Goal: Task Accomplishment & Management: Complete application form

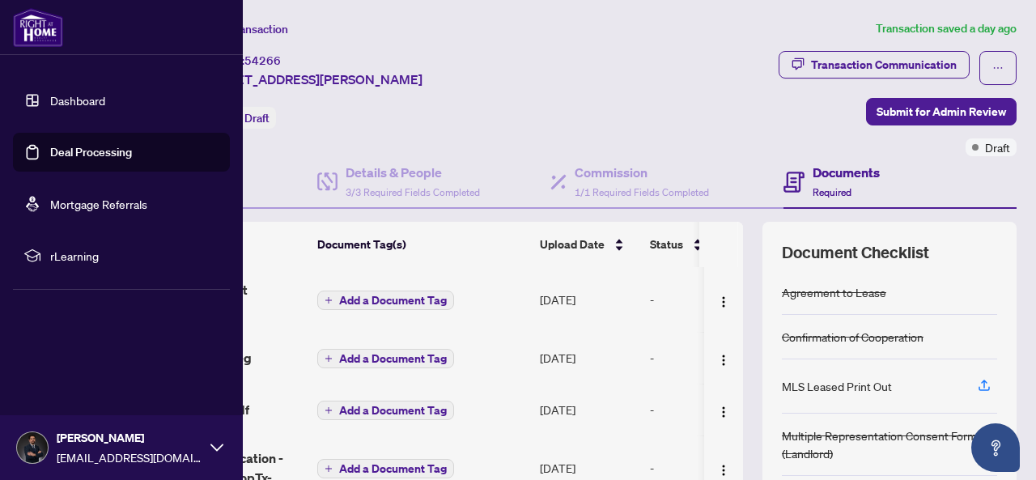
click at [50, 153] on link "Deal Processing" at bounding box center [91, 152] width 82 height 15
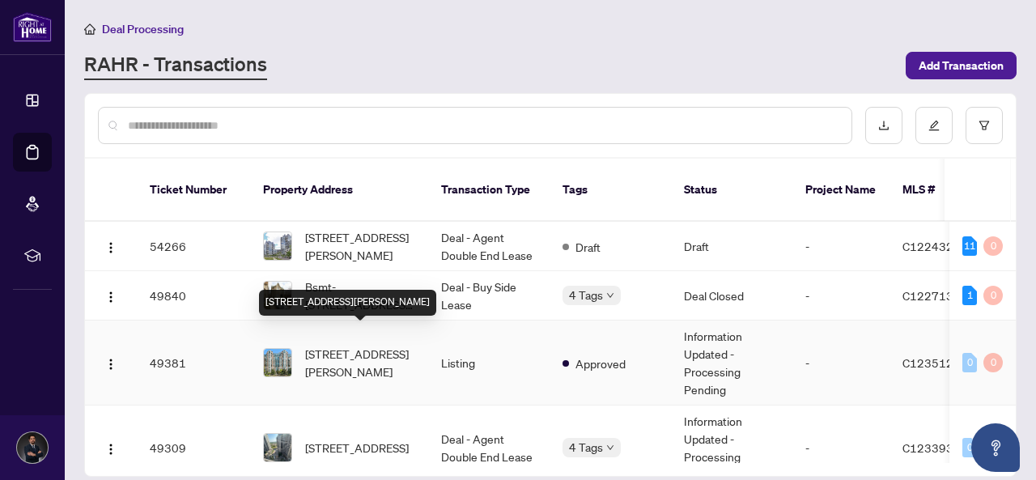
click at [349, 345] on span "[STREET_ADDRESS][PERSON_NAME]" at bounding box center [360, 363] width 110 height 36
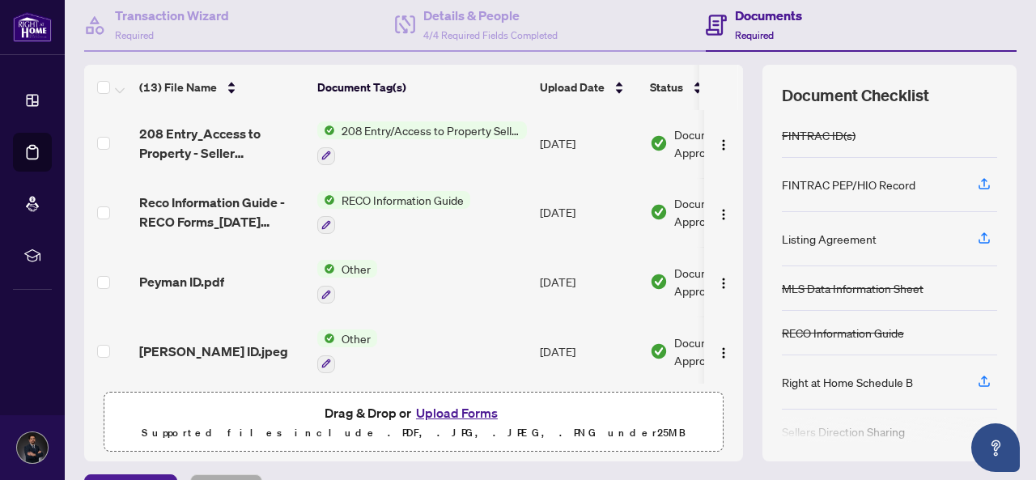
scroll to position [195, 0]
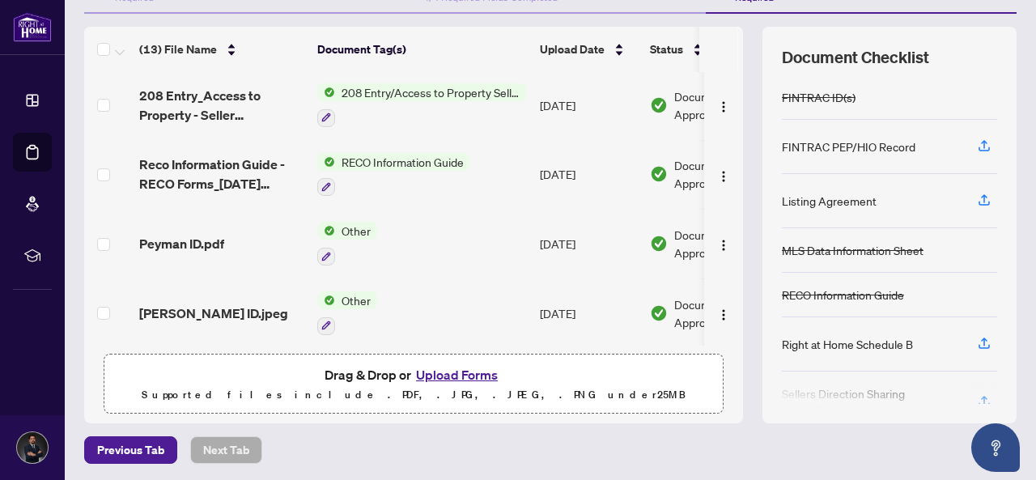
click at [441, 368] on button "Upload Forms" at bounding box center [456, 374] width 91 height 21
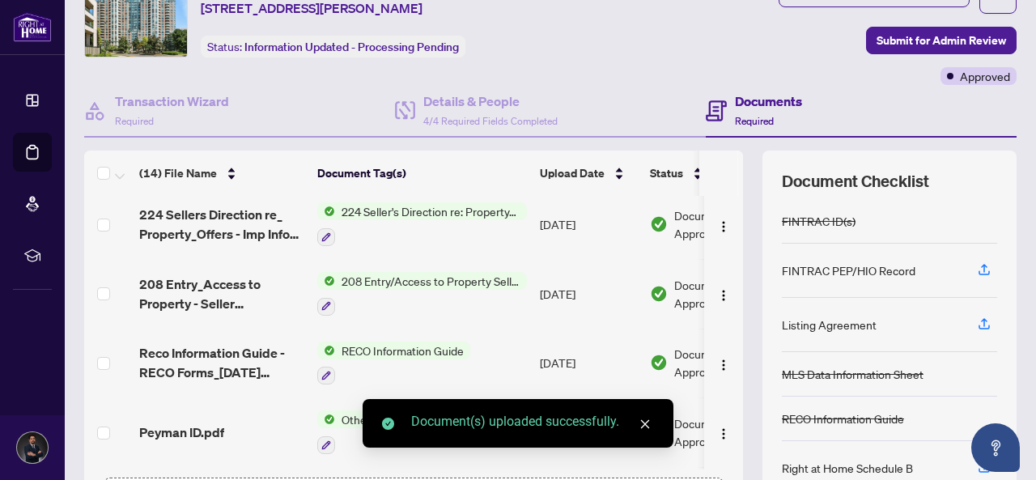
scroll to position [0, 0]
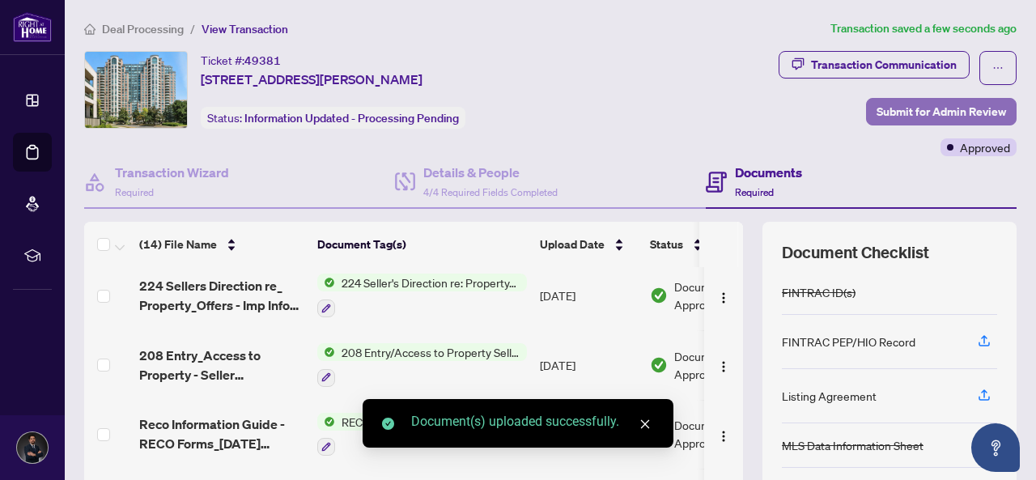
click at [920, 104] on span "Submit for Admin Review" at bounding box center [942, 112] width 130 height 26
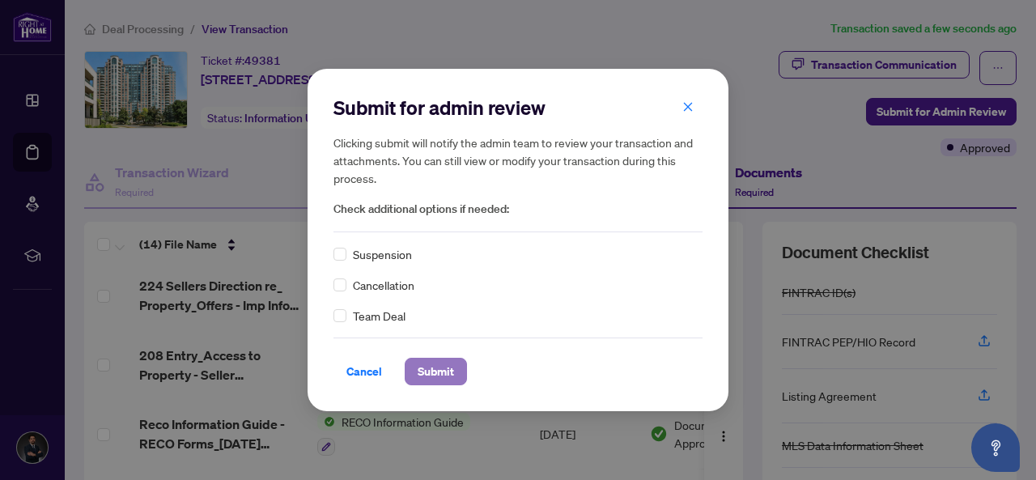
click at [439, 360] on span "Submit" at bounding box center [436, 372] width 36 height 26
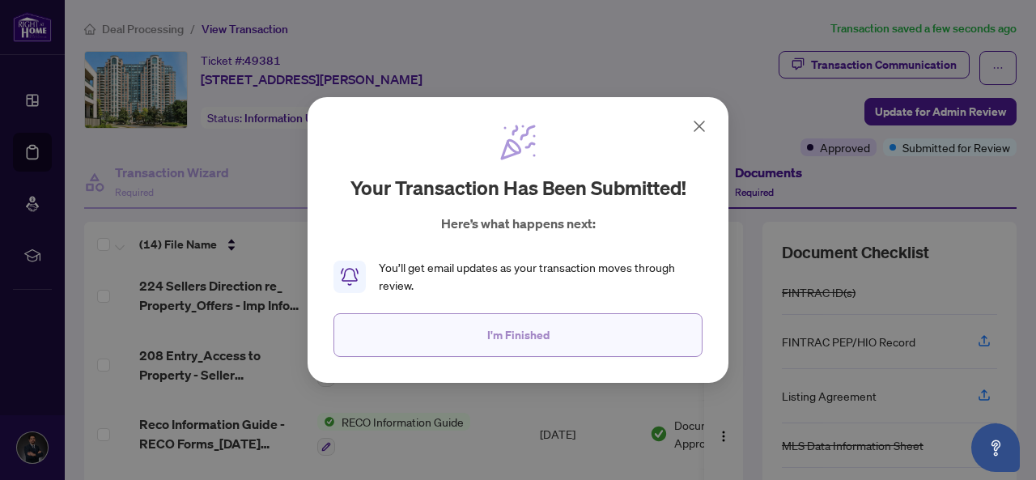
click at [476, 340] on button "I'm Finished" at bounding box center [518, 335] width 369 height 44
